Goal: Task Accomplishment & Management: Use online tool/utility

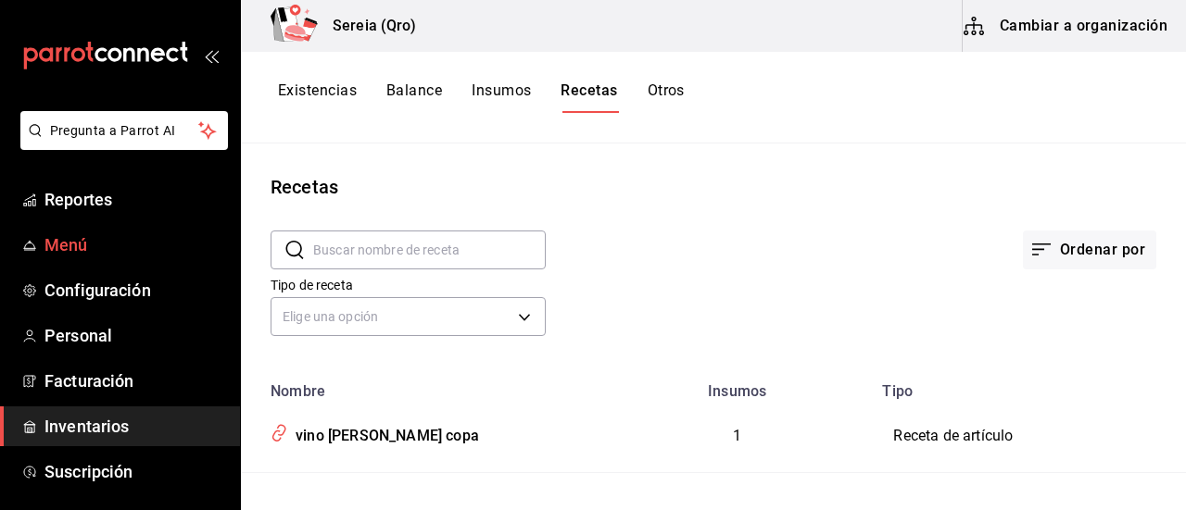
click at [70, 242] on span "Menú" at bounding box center [134, 244] width 181 height 25
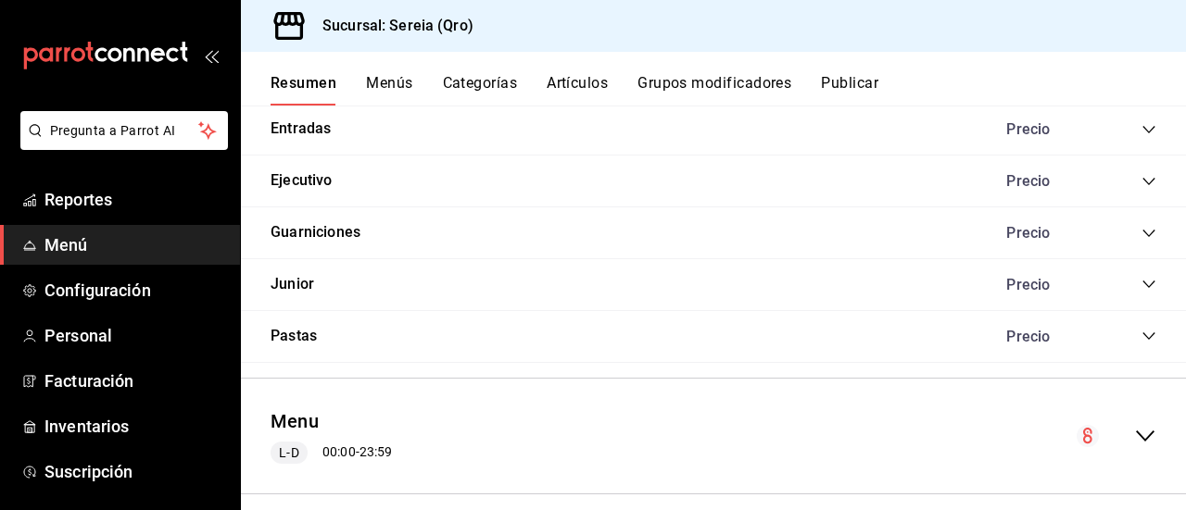
scroll to position [1496, 0]
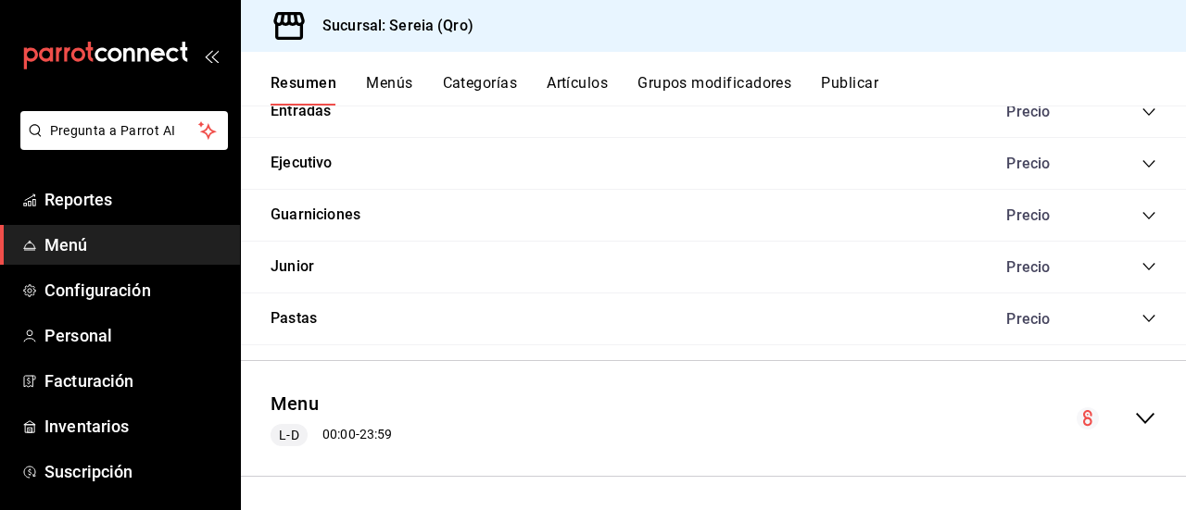
click at [1134, 412] on icon "collapse-menu-row" at bounding box center [1145, 419] width 22 height 22
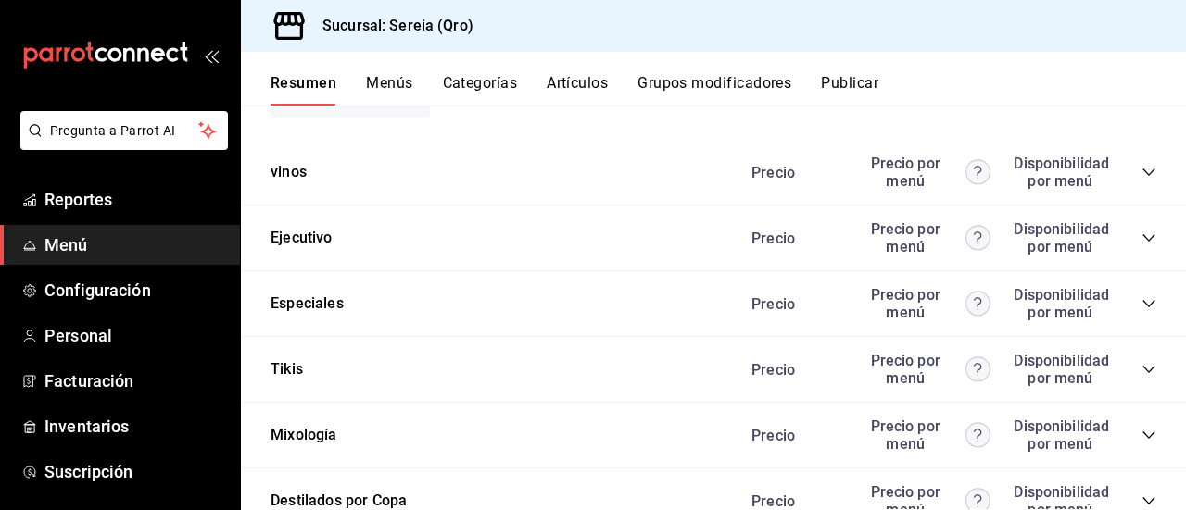
scroll to position [2978, 0]
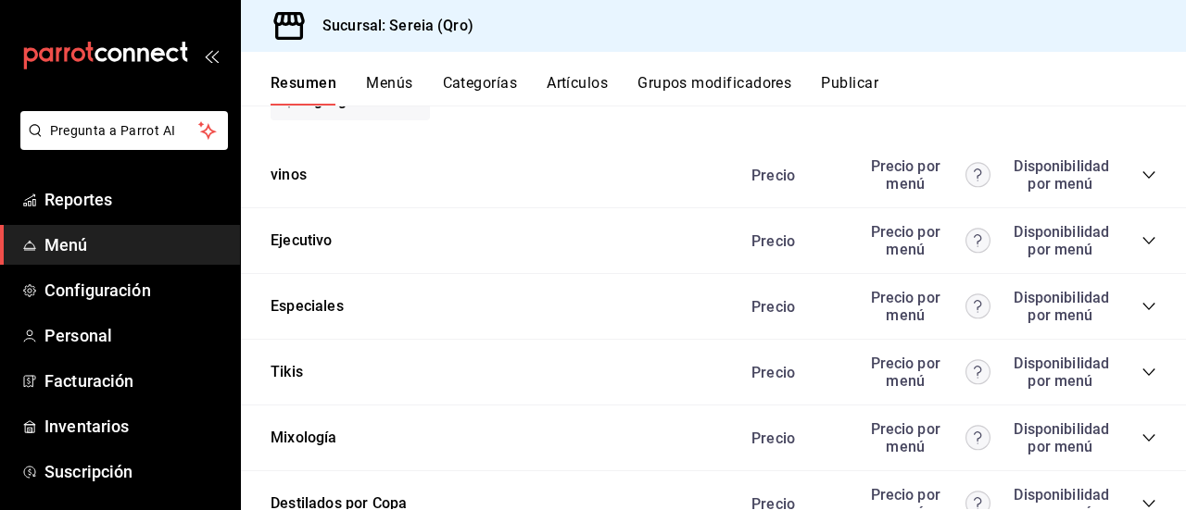
click at [1141, 299] on icon "collapse-category-row" at bounding box center [1148, 306] width 15 height 15
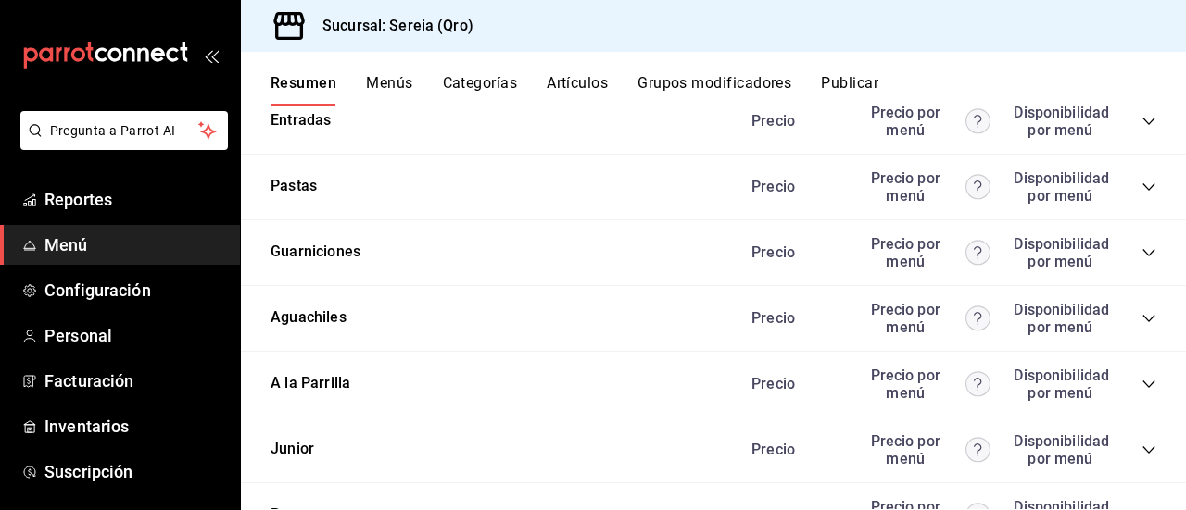
scroll to position [4182, 0]
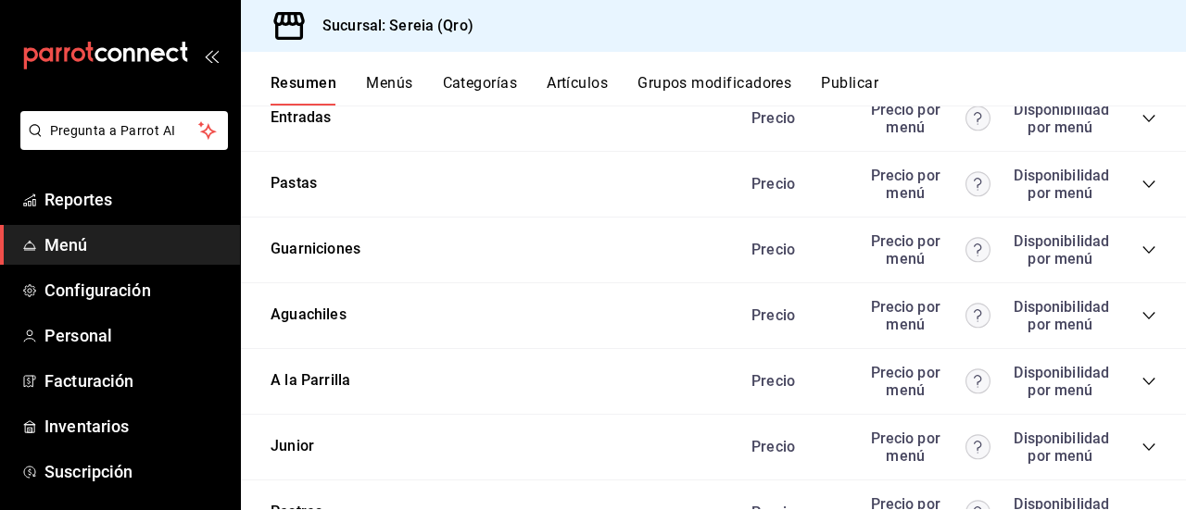
click at [1141, 378] on div "A la [PERSON_NAME] Precio Precio por menú Disponibilidad por menú" at bounding box center [713, 382] width 945 height 66
click at [1141, 374] on icon "collapse-category-row" at bounding box center [1148, 381] width 15 height 15
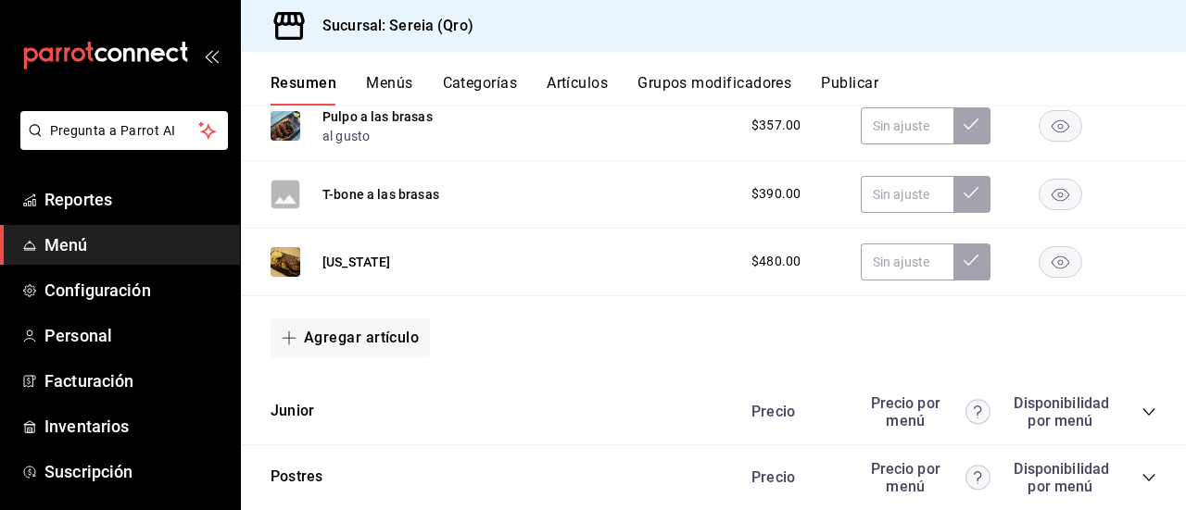
scroll to position [4923, 0]
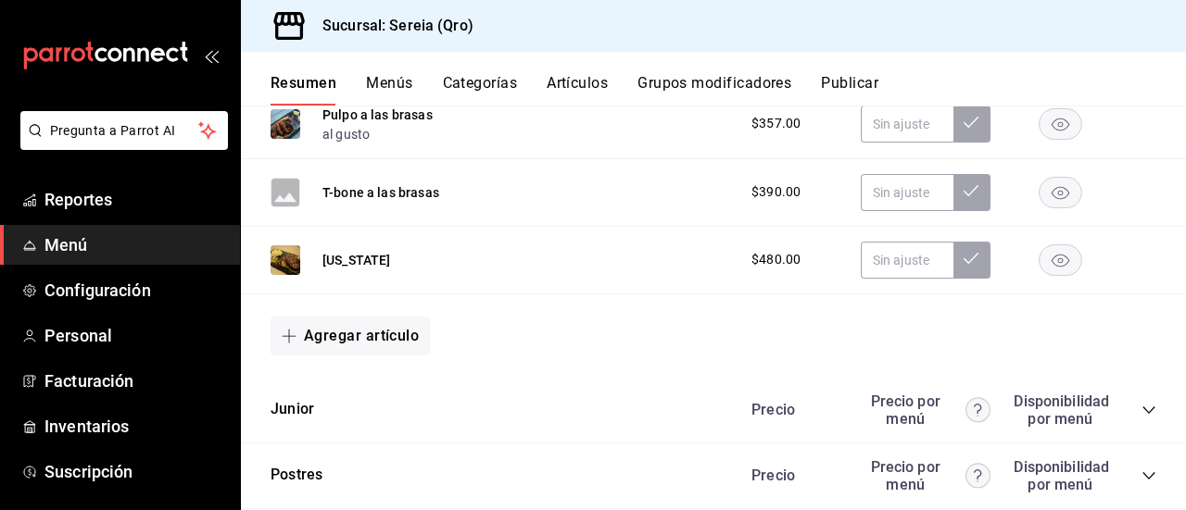
click at [296, 336] on span "button" at bounding box center [293, 336] width 22 height 15
click at [320, 429] on li "Artículo nuevo" at bounding box center [342, 428] width 145 height 45
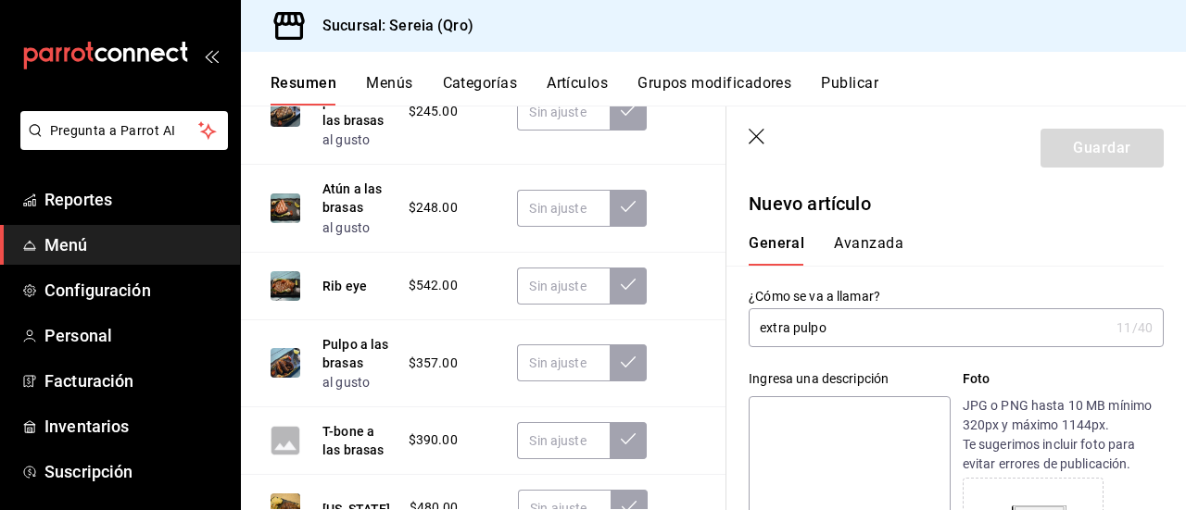
click at [766, 334] on input "extra pulpo" at bounding box center [928, 327] width 360 height 37
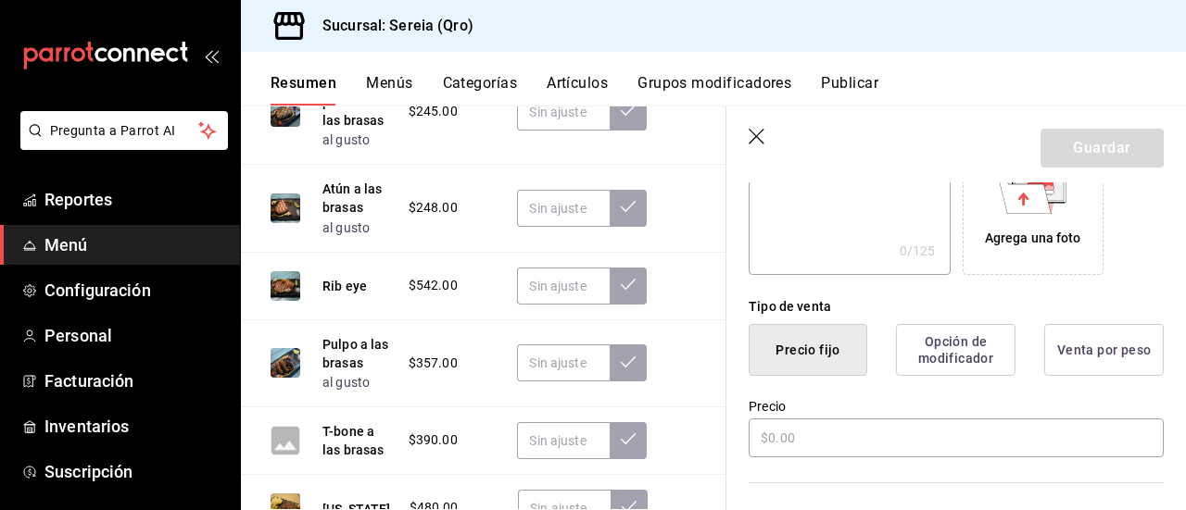
scroll to position [371, 0]
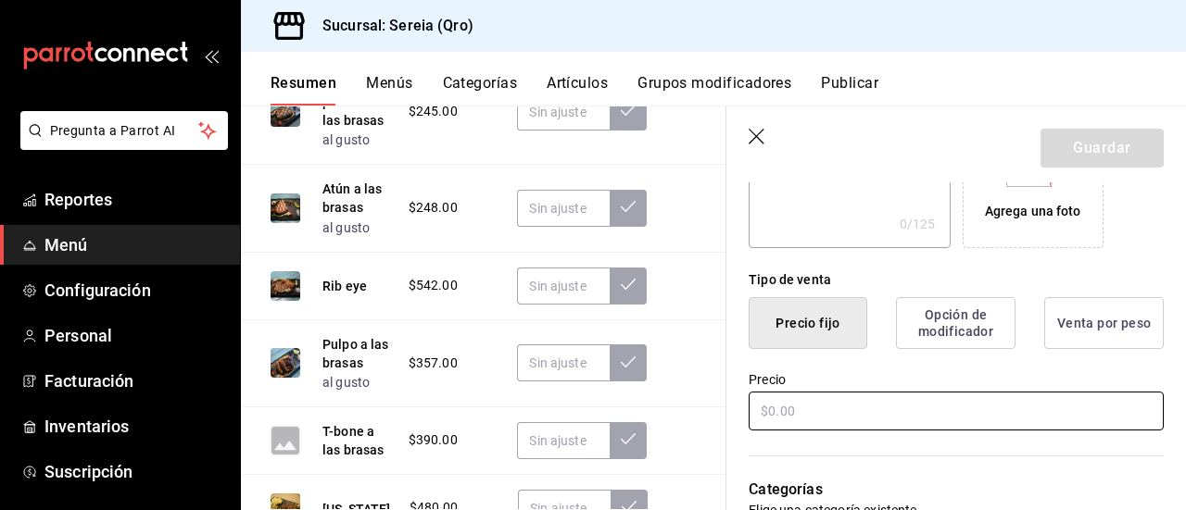
type input "Extra pulpo"
click at [771, 421] on input "text" at bounding box center [955, 411] width 415 height 39
type input "$80.00"
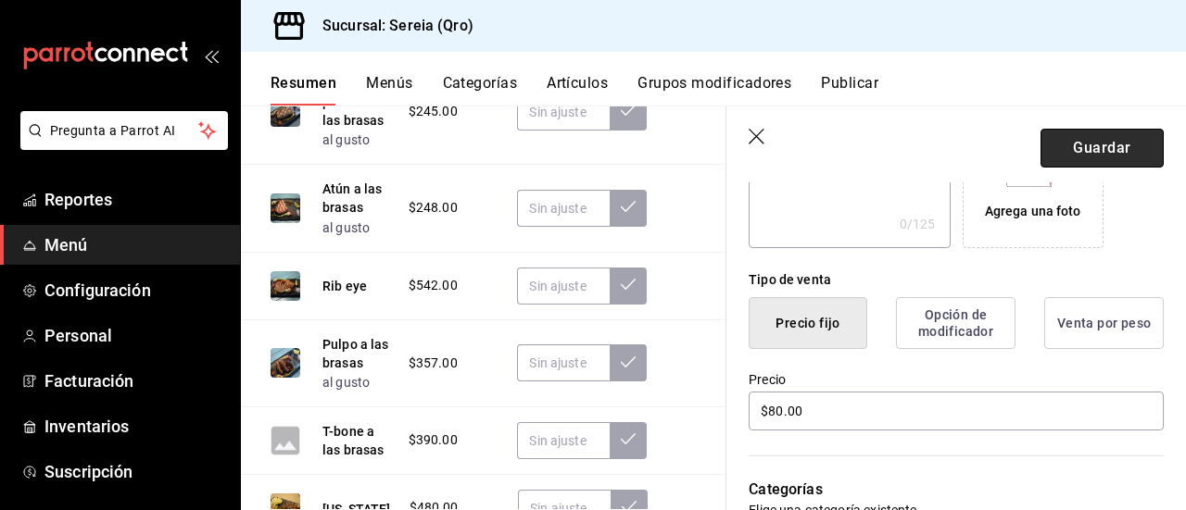
click at [1086, 158] on button "Guardar" at bounding box center [1101, 148] width 123 height 39
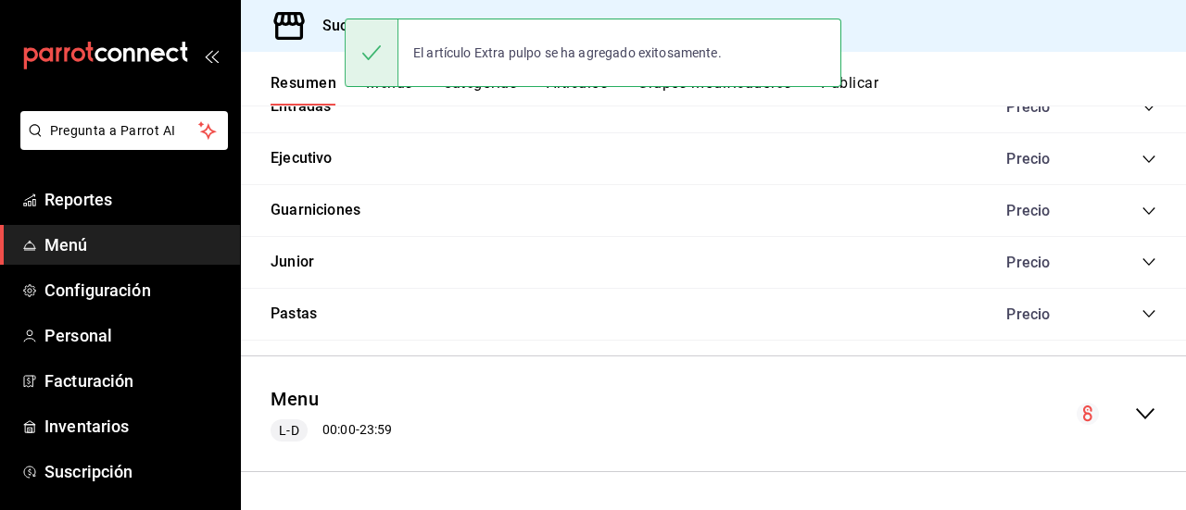
scroll to position [569, 0]
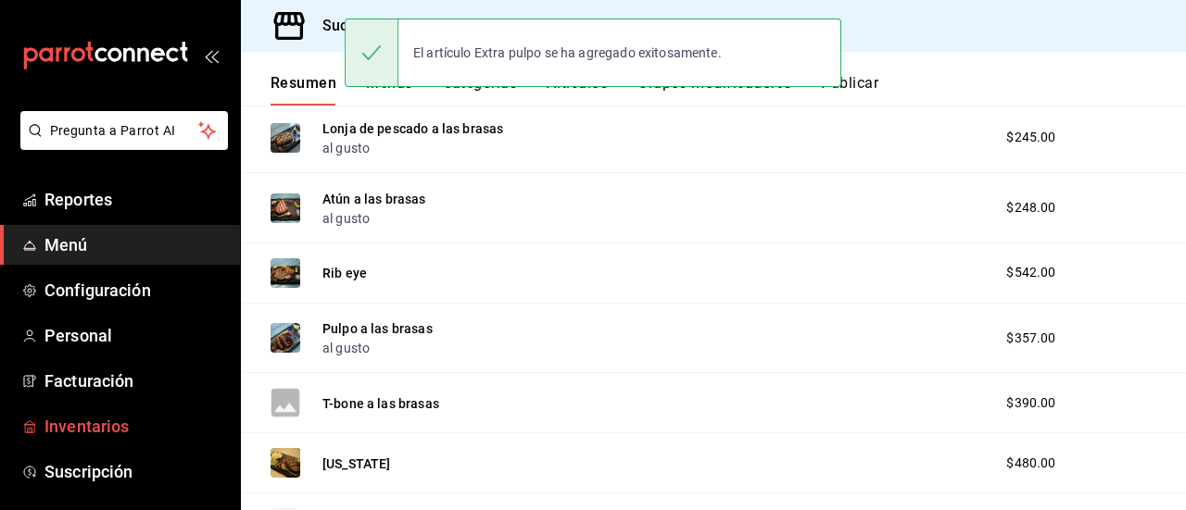
click at [105, 422] on span "Inventarios" at bounding box center [134, 426] width 181 height 25
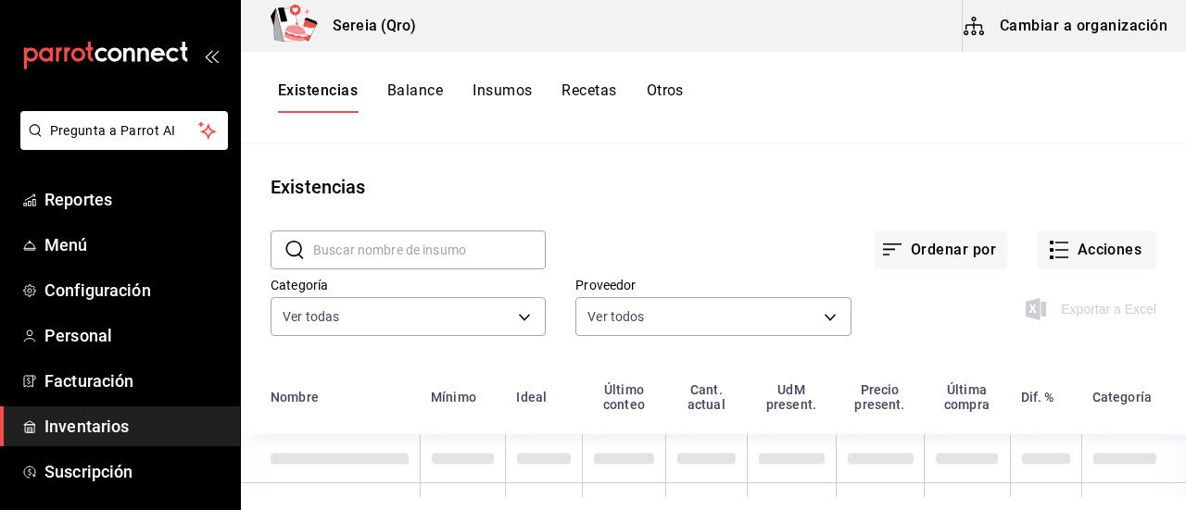
click at [1094, 28] on button "Cambiar a organización" at bounding box center [1066, 26] width 208 height 52
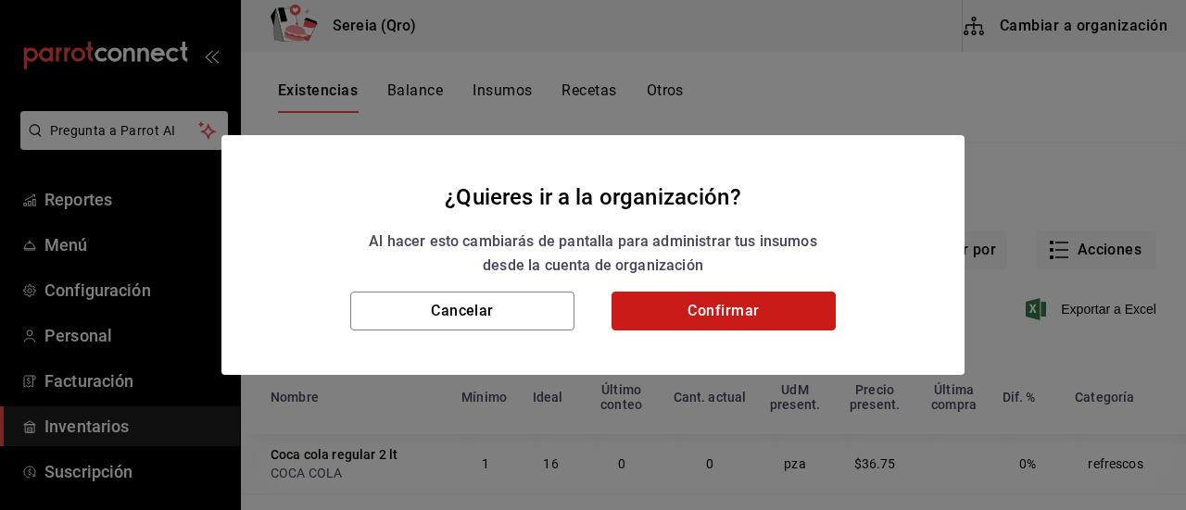
click at [697, 312] on button "Confirmar" at bounding box center [723, 311] width 224 height 39
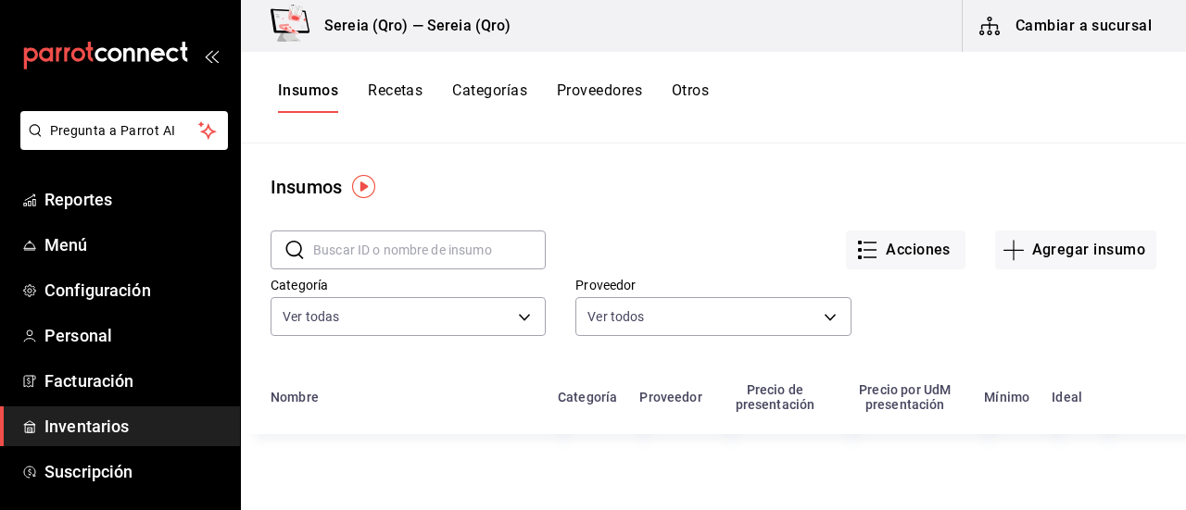
click at [387, 96] on button "Recetas" at bounding box center [395, 97] width 55 height 31
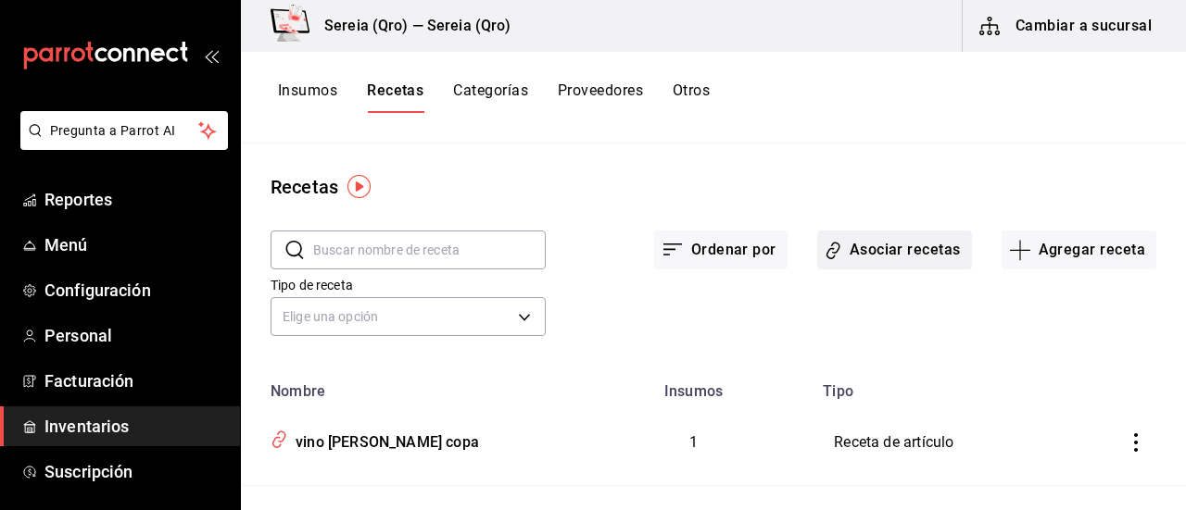
click at [876, 255] on button "Asociar recetas" at bounding box center [894, 250] width 155 height 39
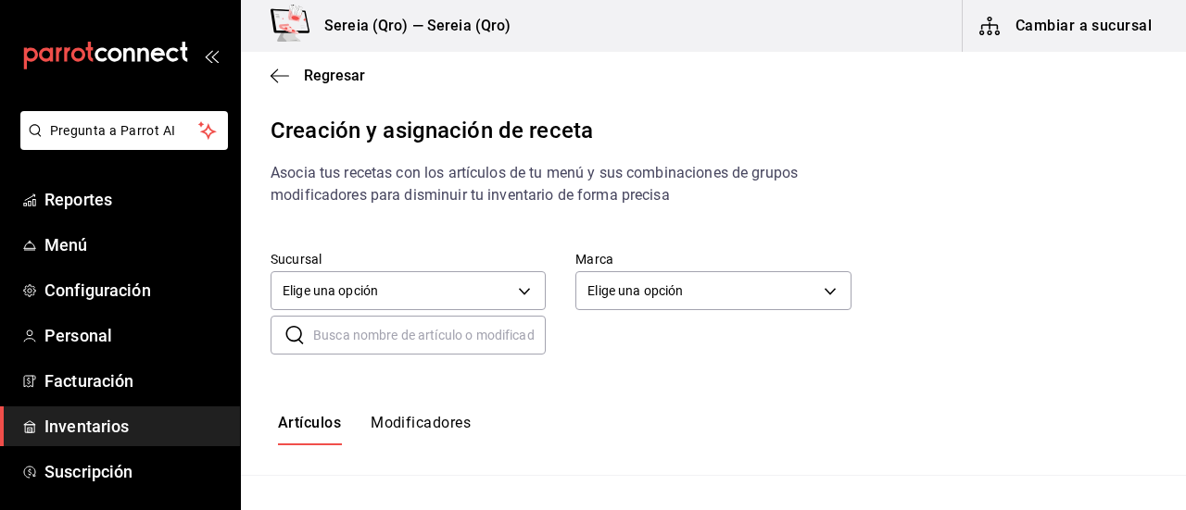
scroll to position [82, 0]
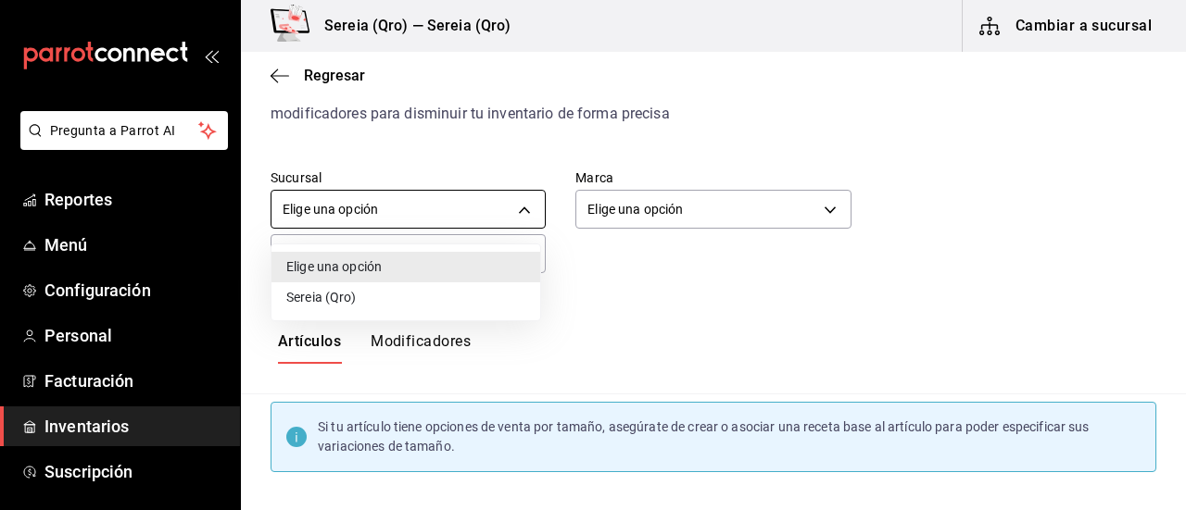
click at [325, 216] on body "Pregunta a Parrot AI Reportes Menú Configuración Personal Facturación Inventari…" at bounding box center [593, 239] width 1186 height 479
click at [326, 202] on div at bounding box center [593, 255] width 1186 height 510
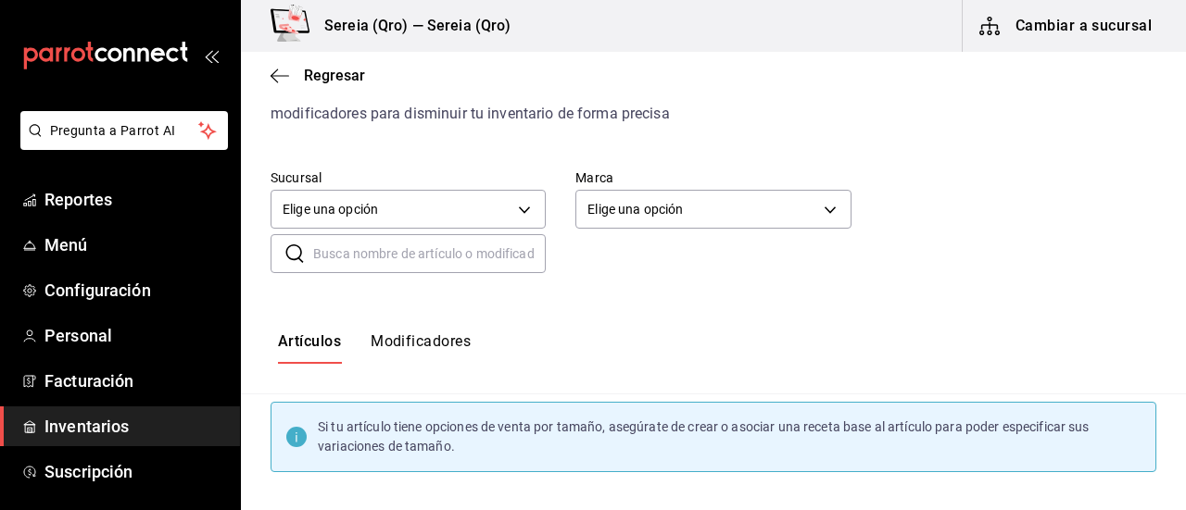
click at [338, 263] on input "text" at bounding box center [429, 253] width 232 height 37
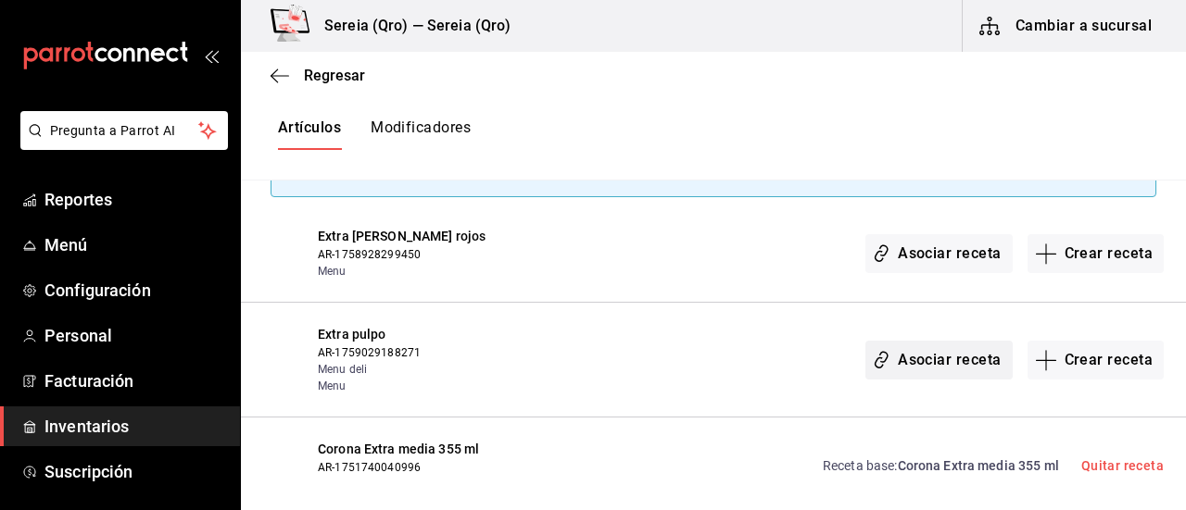
scroll to position [359, 0]
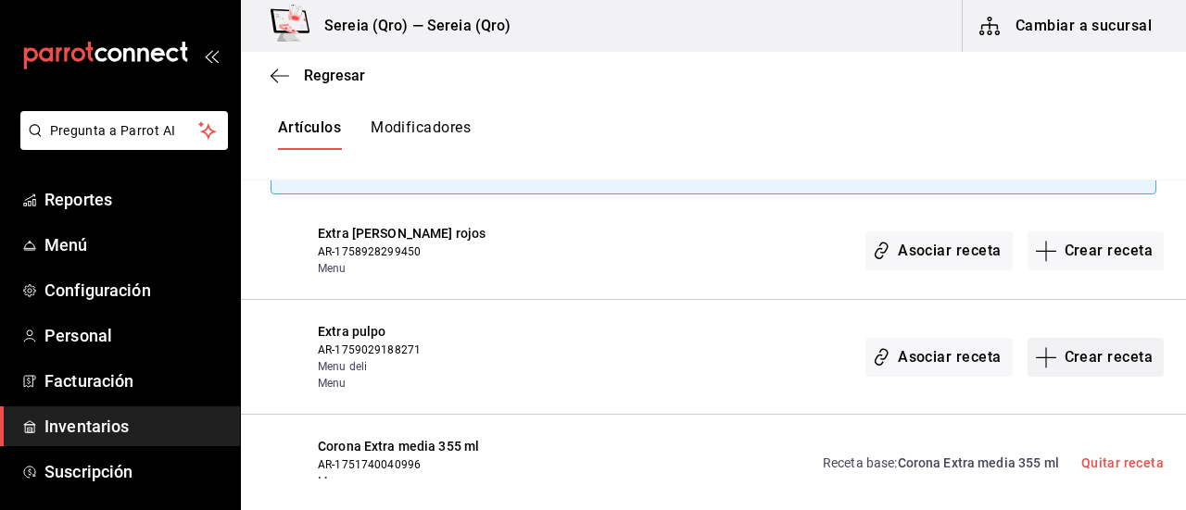
type input "EXTRA"
click at [1035, 354] on icon "button" at bounding box center [1046, 357] width 22 height 22
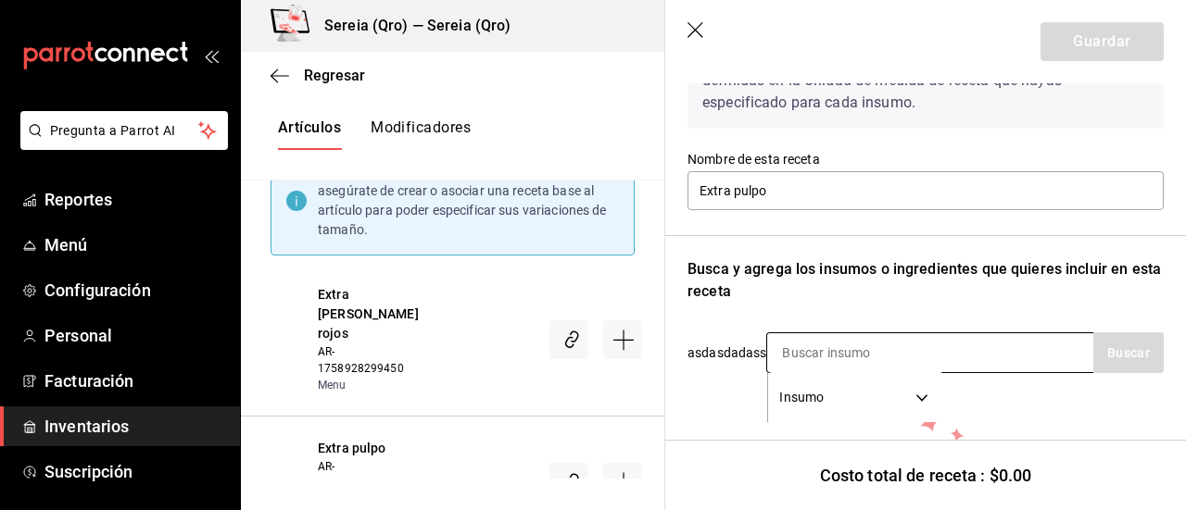
scroll to position [185, 0]
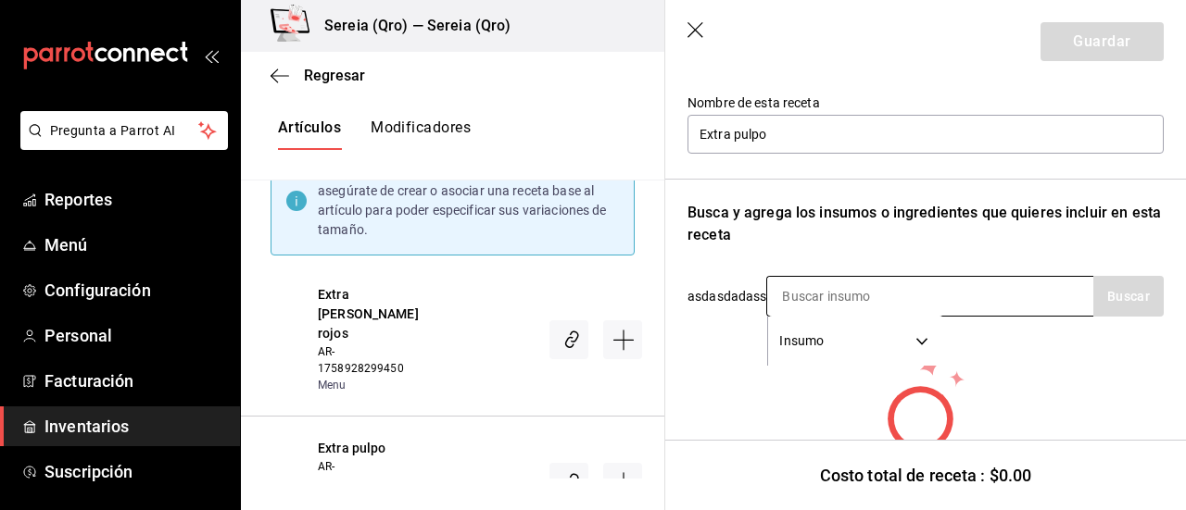
click at [806, 301] on input at bounding box center [859, 296] width 185 height 39
type input "5"
type input "PULPO"
click at [1100, 302] on button "Buscar" at bounding box center [1128, 296] width 70 height 41
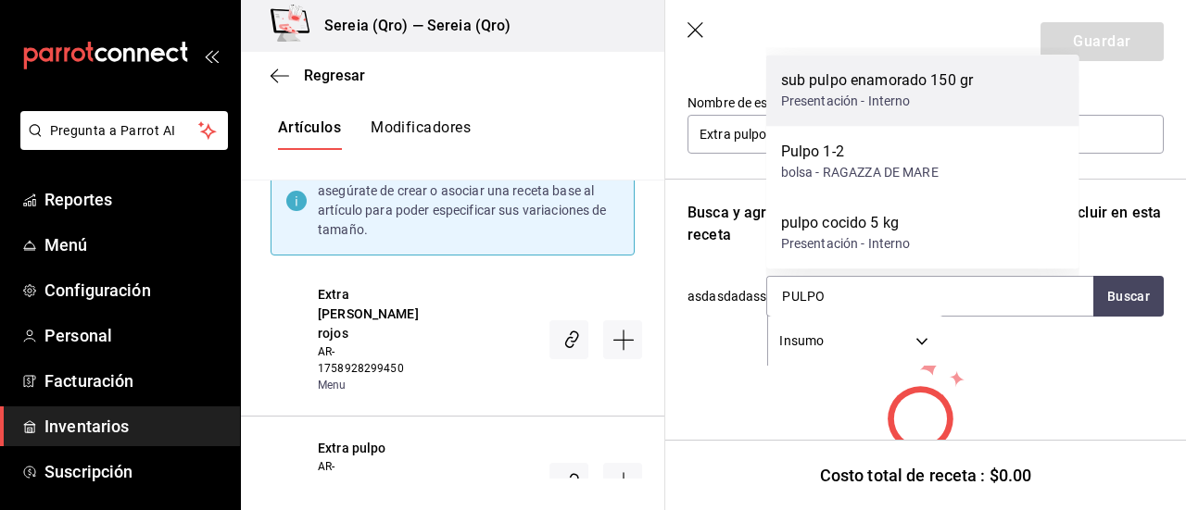
click at [837, 88] on div "sub pulpo enamorado 150 gr" at bounding box center [877, 80] width 192 height 22
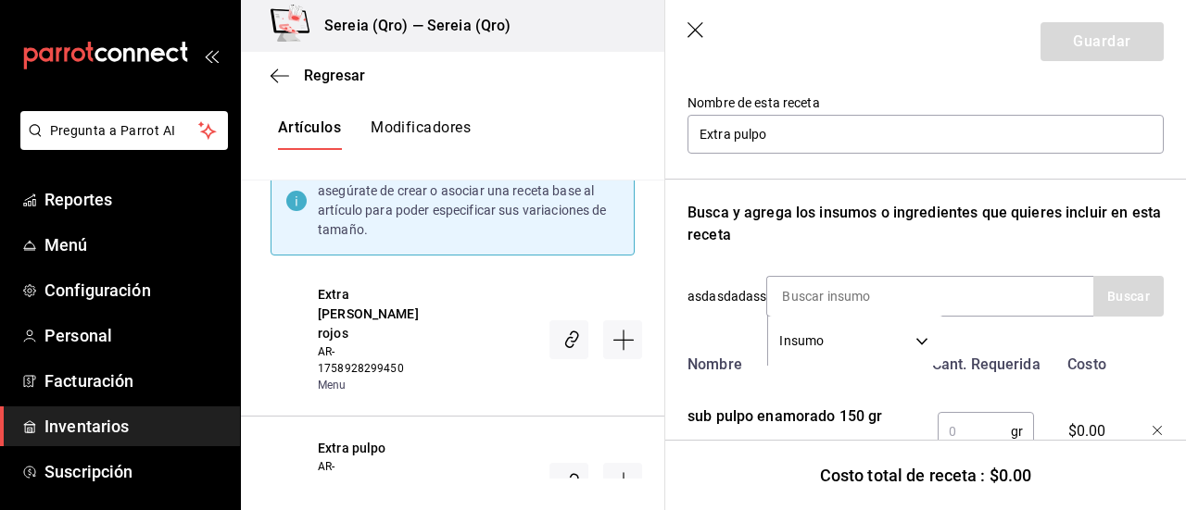
click at [1152, 428] on icon "button" at bounding box center [1157, 431] width 11 height 11
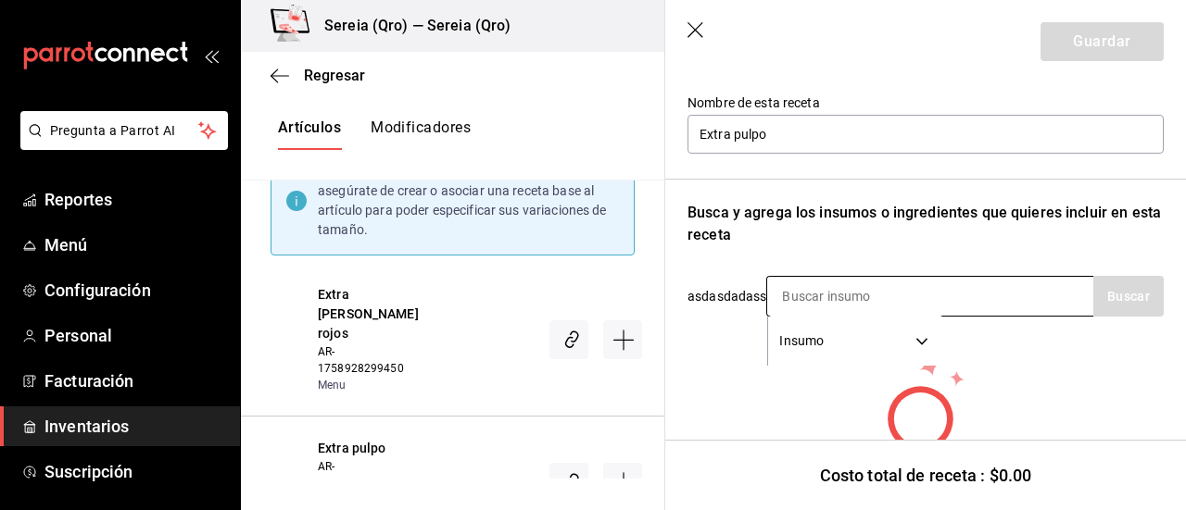
click at [856, 314] on input at bounding box center [859, 296] width 185 height 39
type input "PULPO"
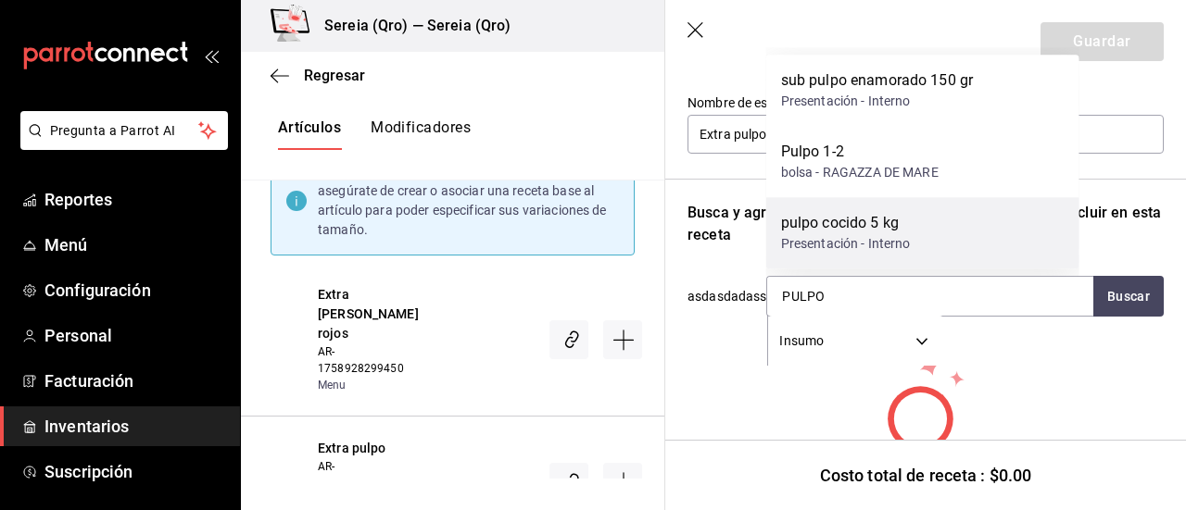
click at [852, 234] on div "Presentación - Interno" at bounding box center [846, 243] width 130 height 19
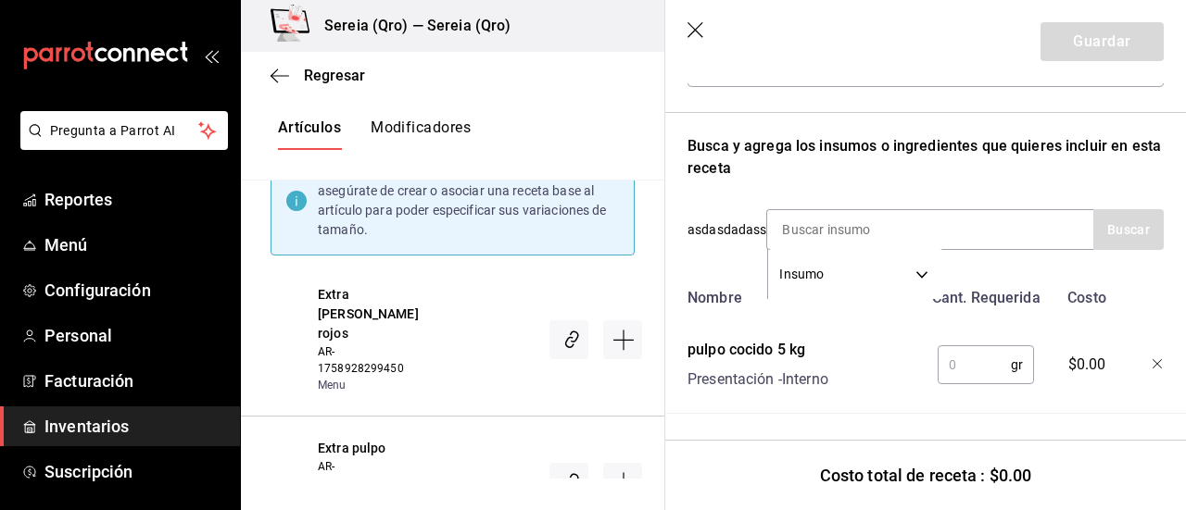
scroll to position [266, 0]
click at [949, 352] on input "text" at bounding box center [973, 364] width 73 height 37
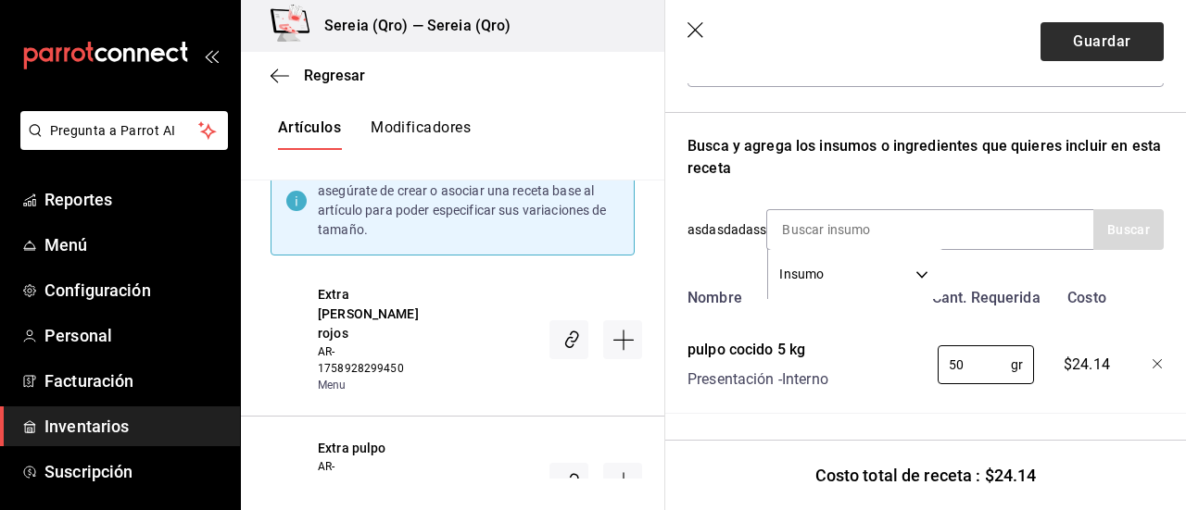
type input "50"
click at [1062, 43] on button "Guardar" at bounding box center [1101, 41] width 123 height 39
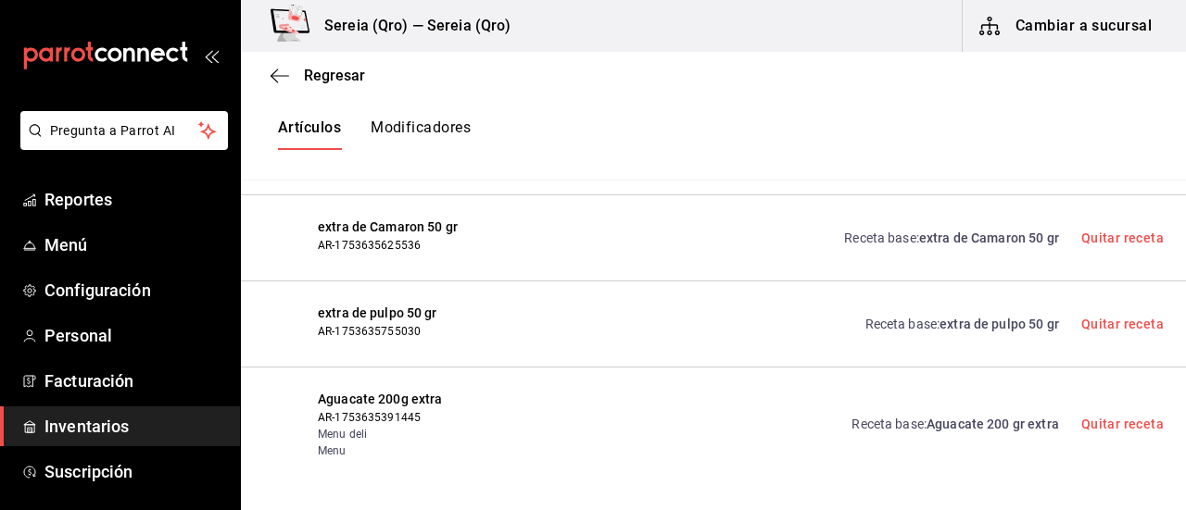
scroll to position [678, 0]
click at [986, 319] on span "extra de pulpo 50 gr" at bounding box center [998, 323] width 119 height 15
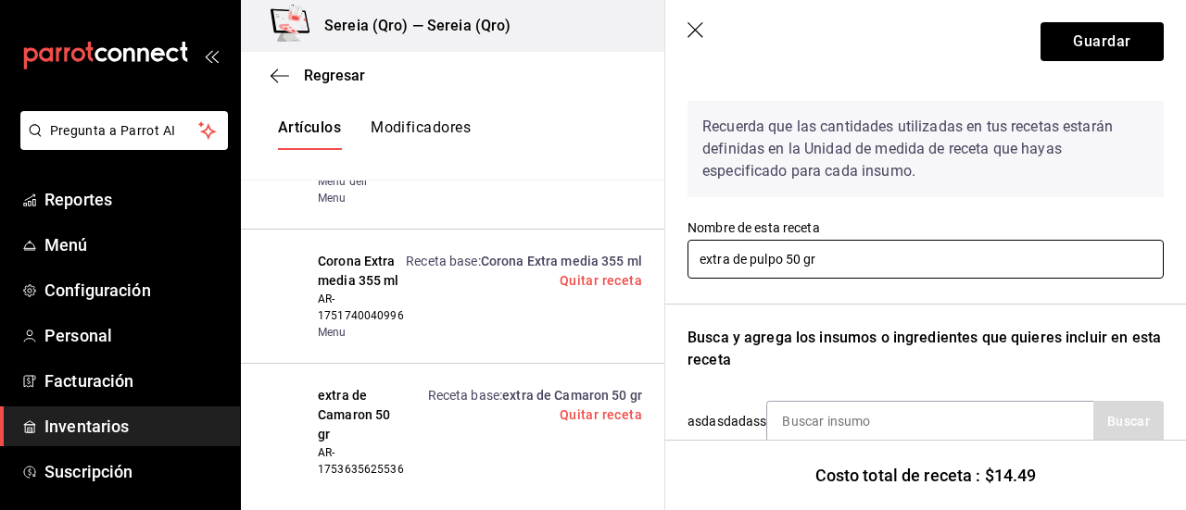
scroll to position [0, 0]
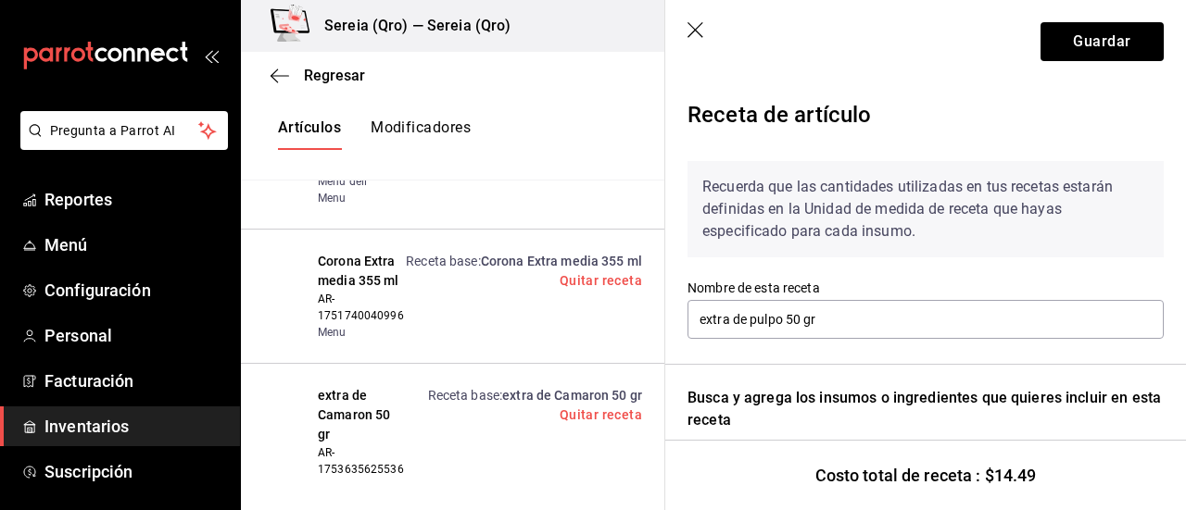
click at [687, 30] on icon "button" at bounding box center [696, 31] width 19 height 19
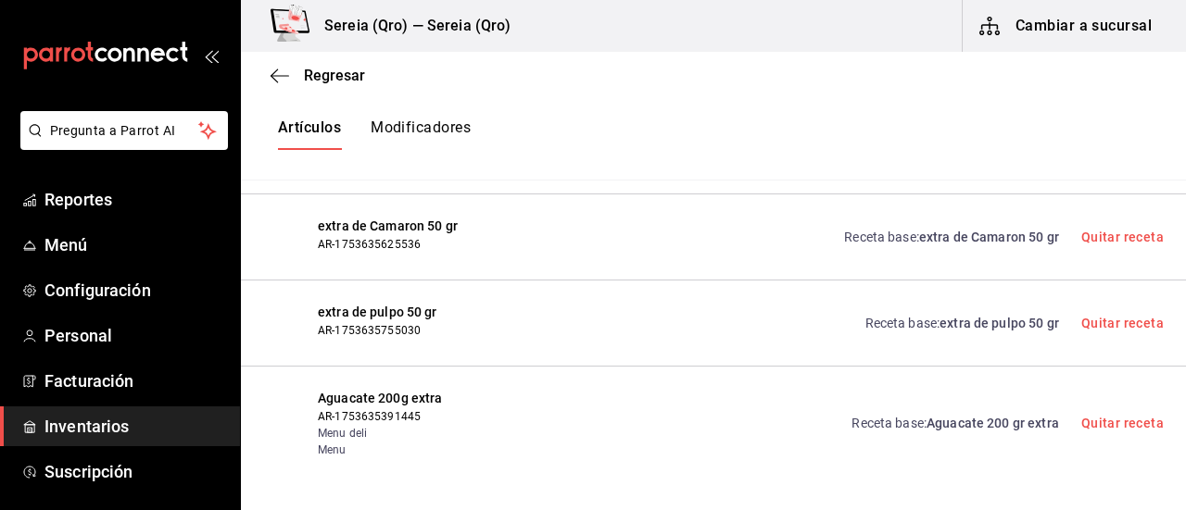
click at [980, 228] on link "Receta base : extra de Camaron 50 gr" at bounding box center [951, 237] width 214 height 19
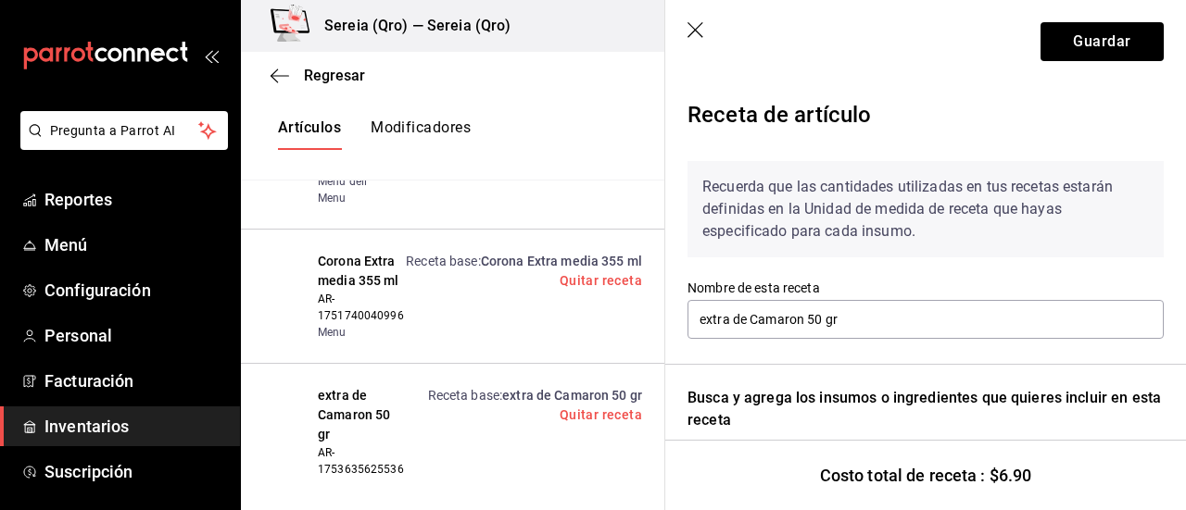
click at [692, 25] on icon "button" at bounding box center [696, 31] width 19 height 19
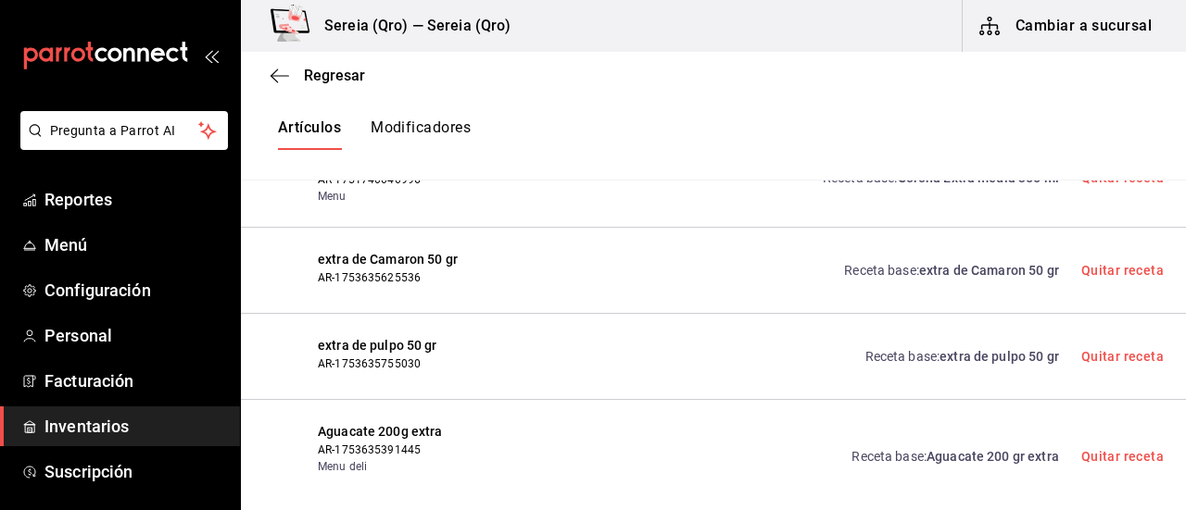
scroll to position [678, 0]
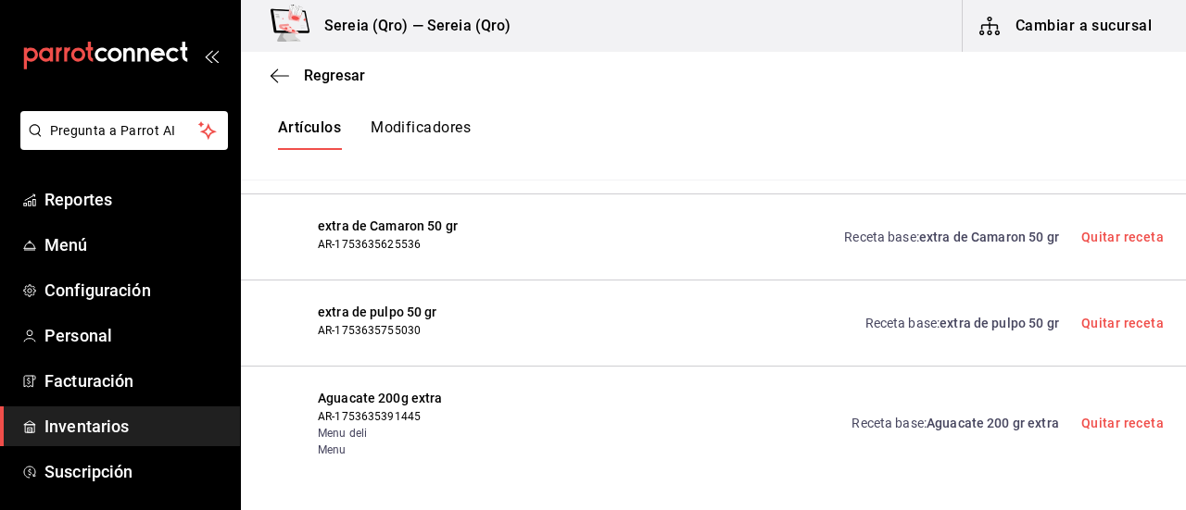
click at [958, 316] on span "extra de pulpo 50 gr" at bounding box center [998, 323] width 119 height 15
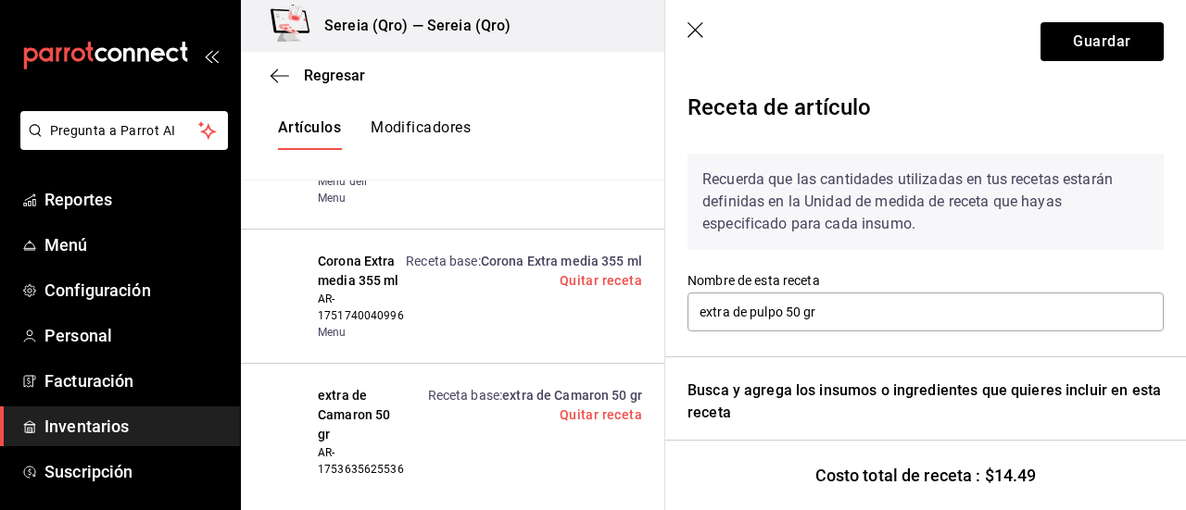
scroll to position [0, 0]
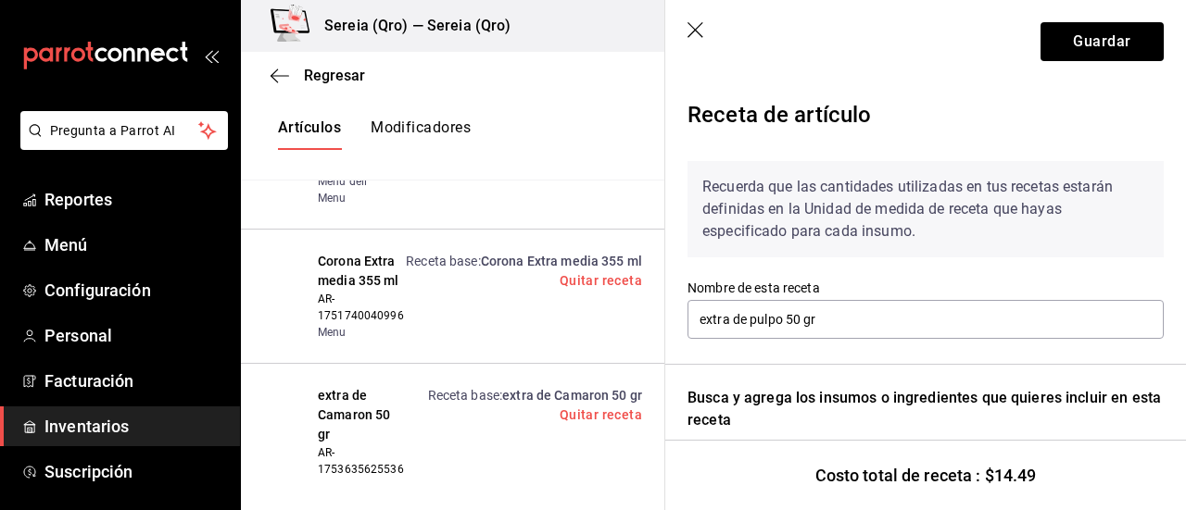
click at [695, 36] on icon "button" at bounding box center [696, 31] width 19 height 19
